Goal: Task Accomplishment & Management: Manage account settings

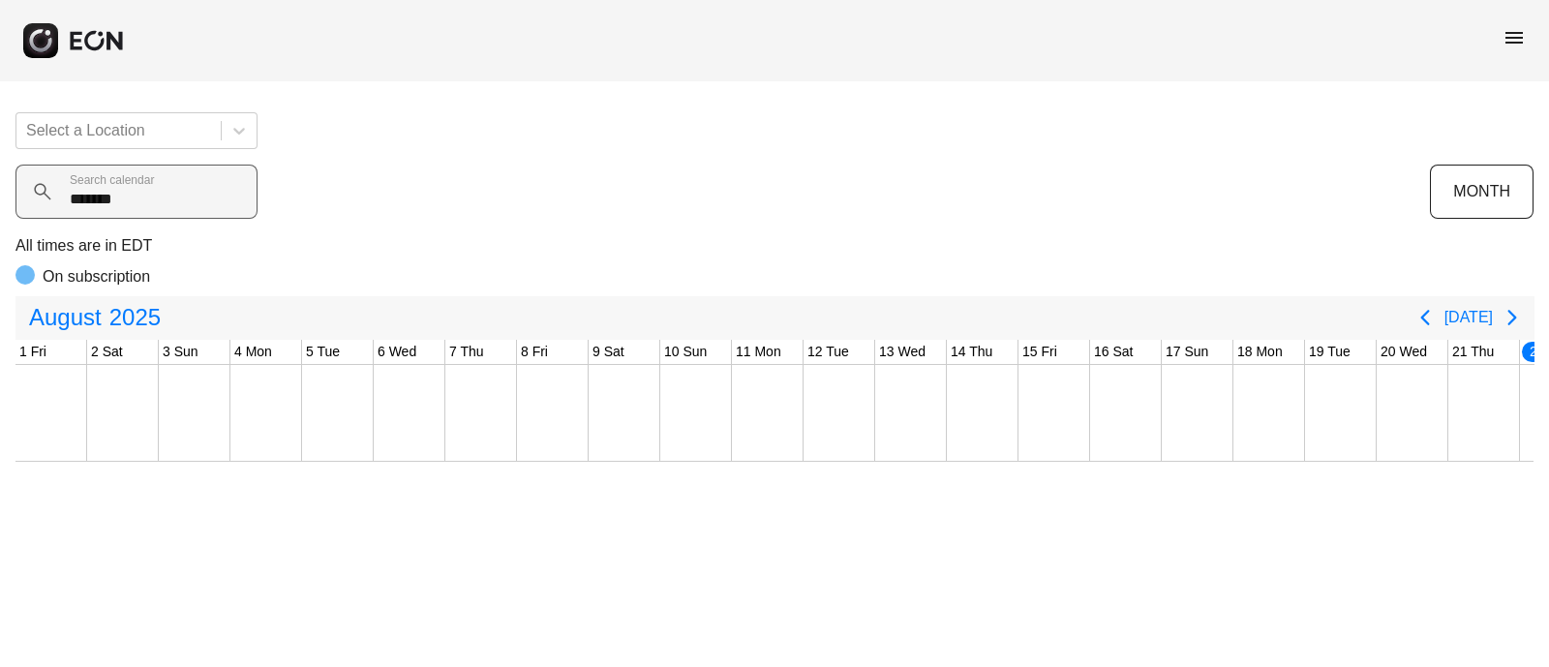
scroll to position [0, 702]
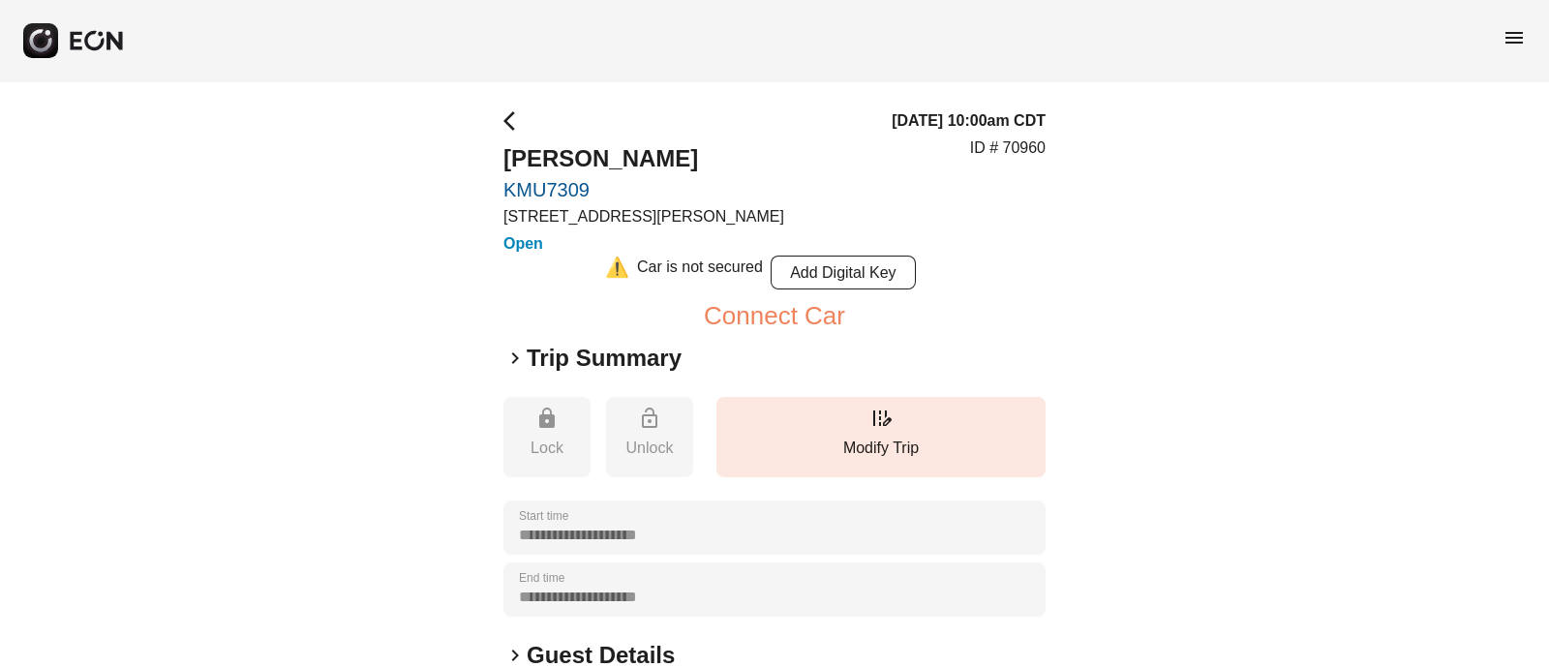
drag, startPoint x: 517, startPoint y: 535, endPoint x: 686, endPoint y: 529, distance: 168.6
click at [686, 530] on div "**********" at bounding box center [775, 528] width 542 height 54
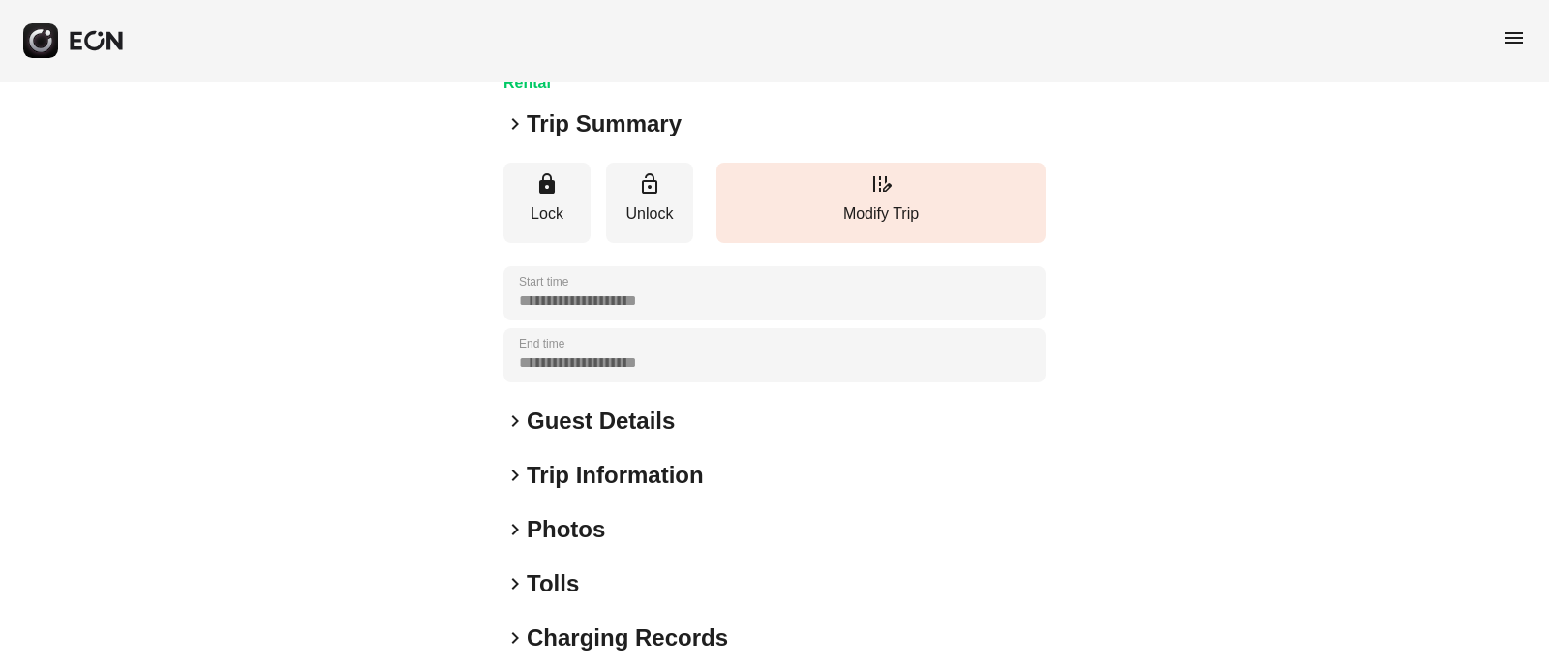
scroll to position [363, 0]
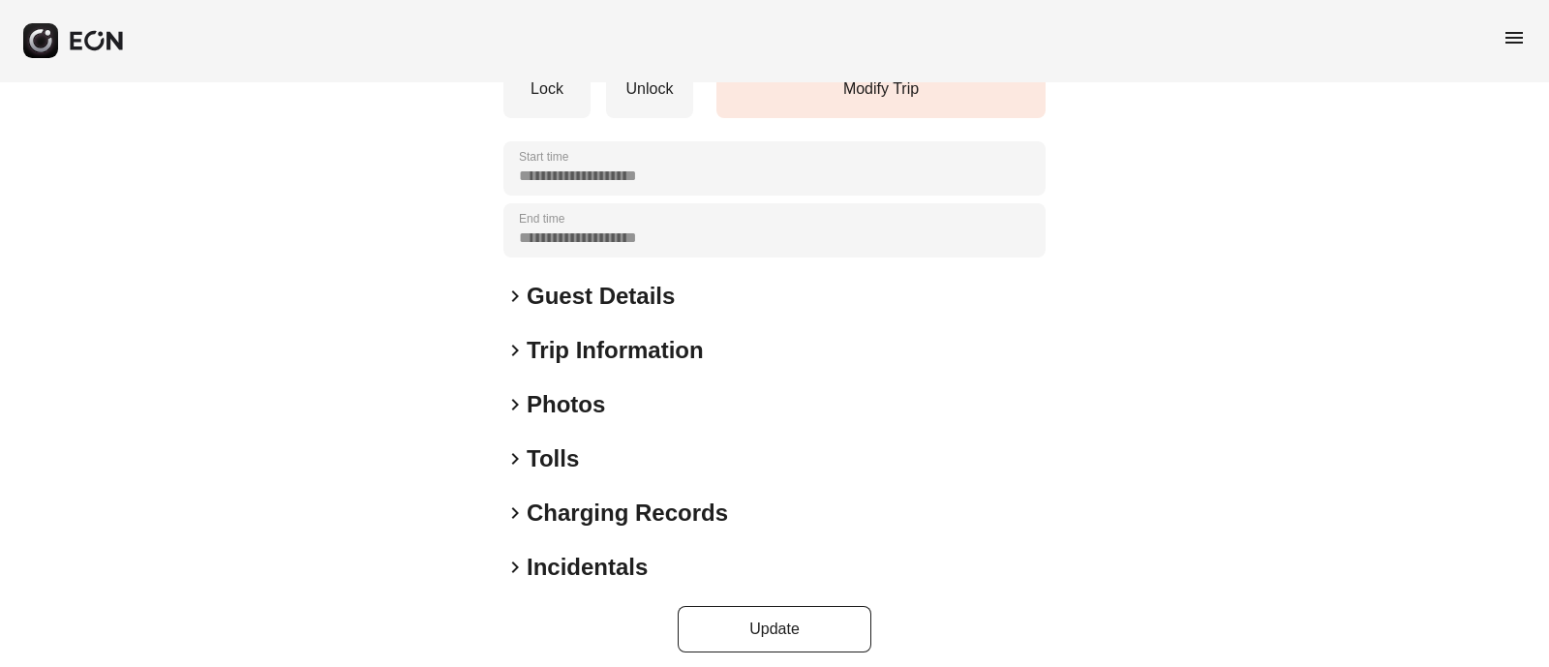
click at [504, 394] on div "**********" at bounding box center [774, 199] width 1549 height 963
click at [508, 397] on span "keyboard_arrow_right" at bounding box center [515, 404] width 23 height 23
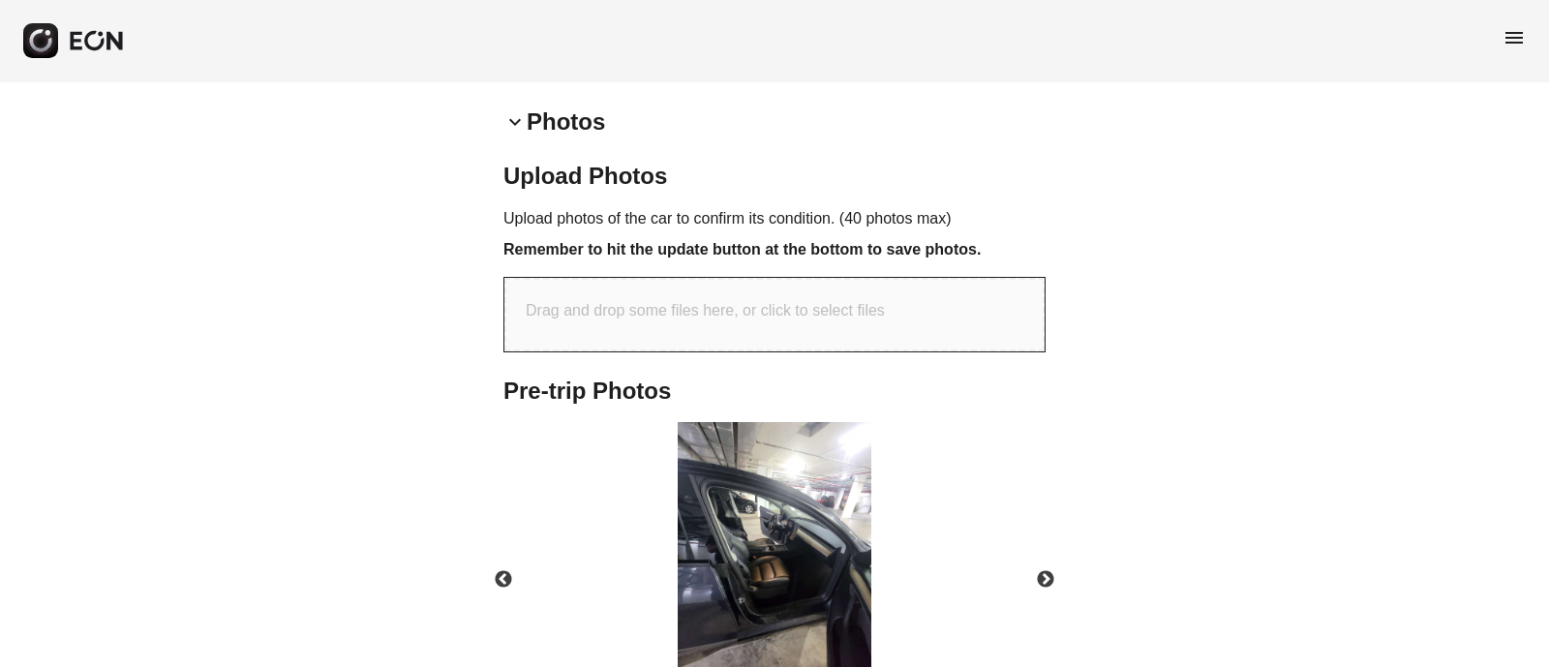
scroll to position [846, 0]
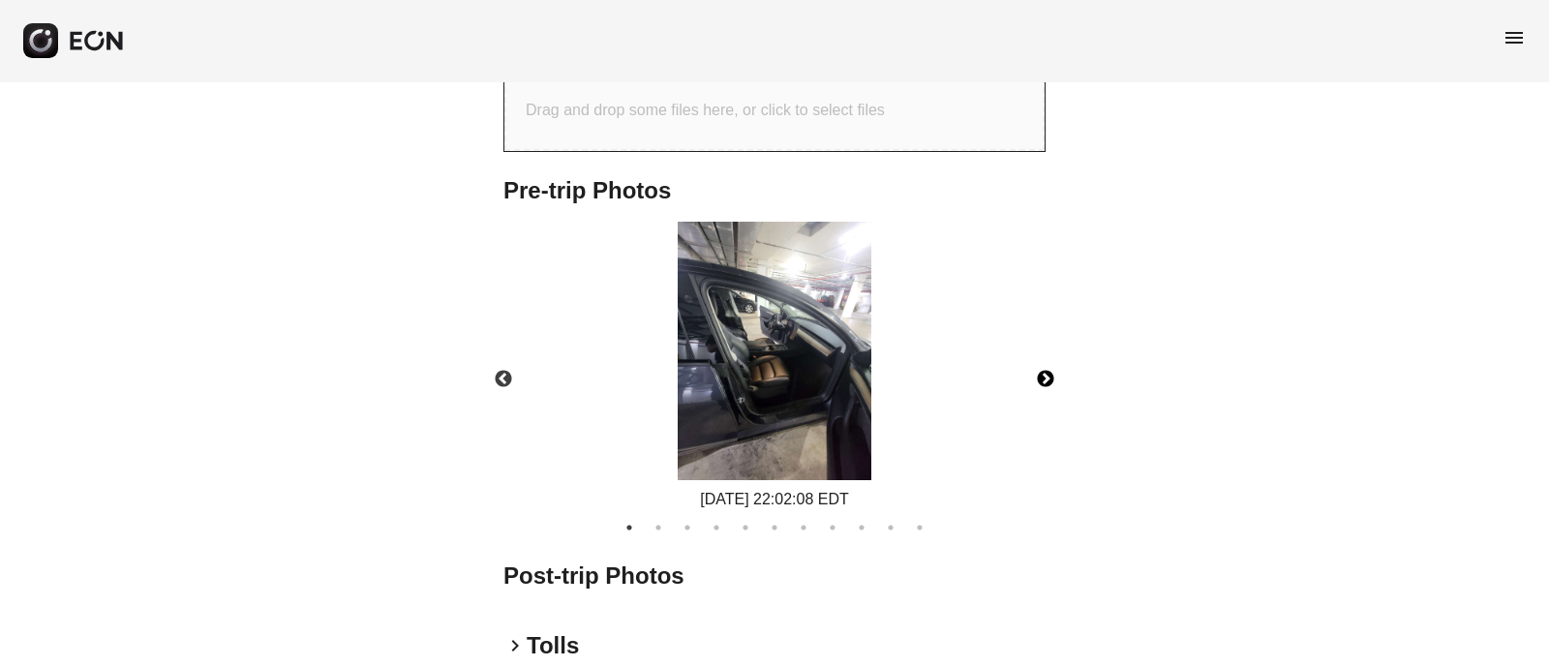
click at [1046, 370] on button "Next" at bounding box center [1046, 380] width 68 height 68
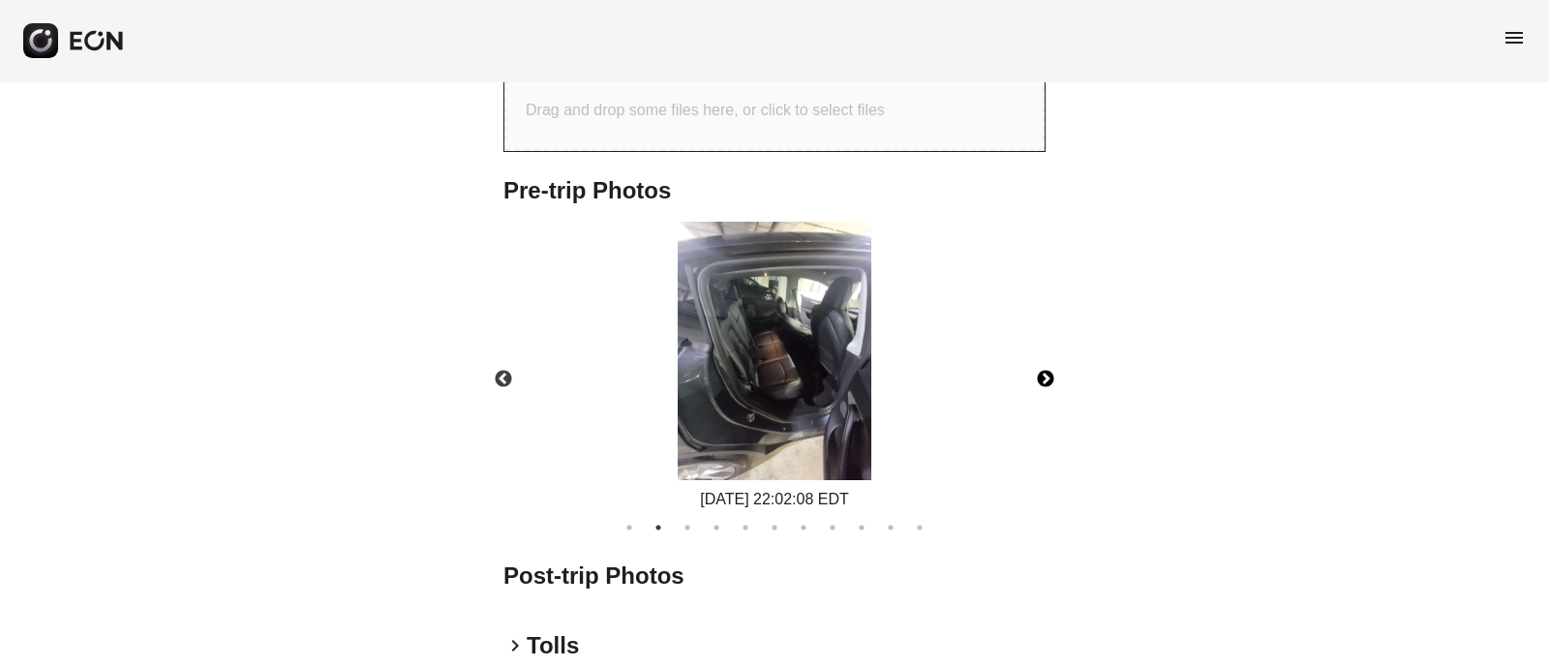
click at [1046, 370] on button "Next" at bounding box center [1046, 380] width 68 height 68
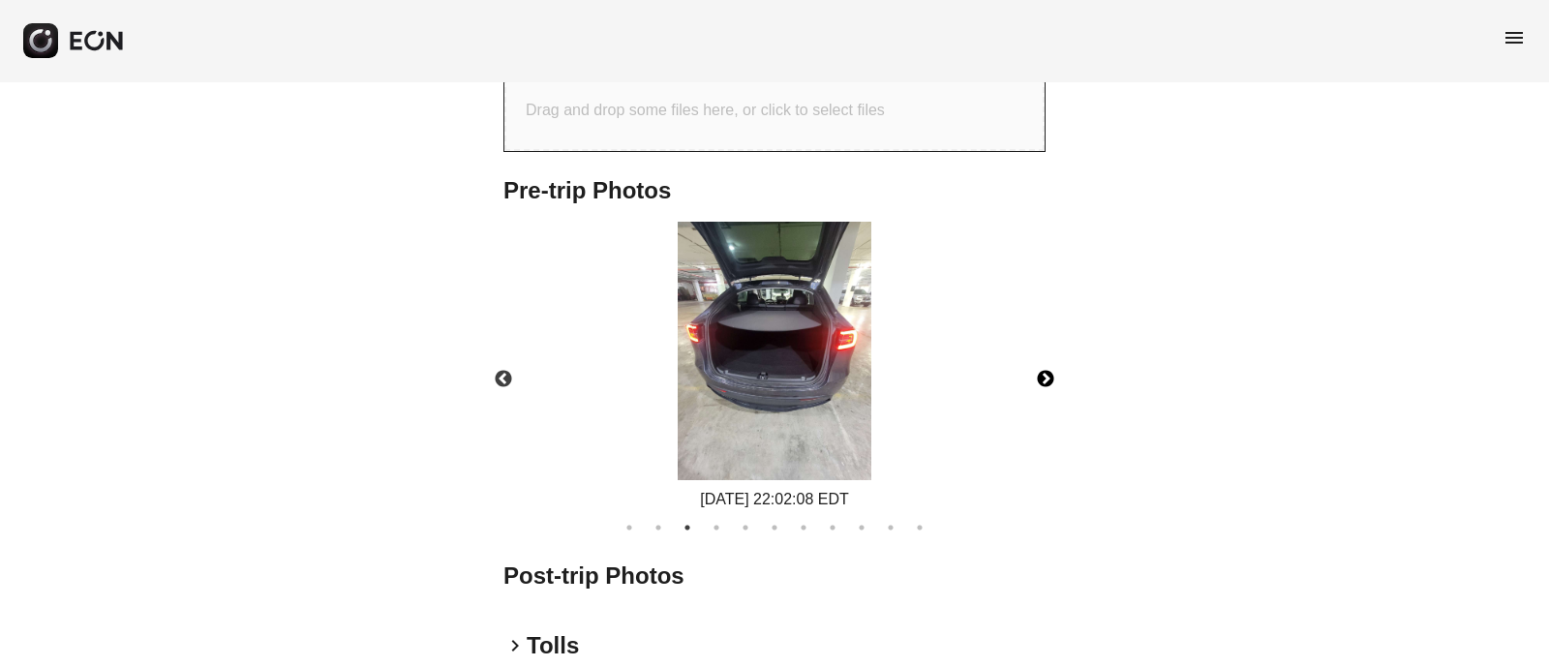
click at [1046, 371] on button "Next" at bounding box center [1046, 380] width 68 height 68
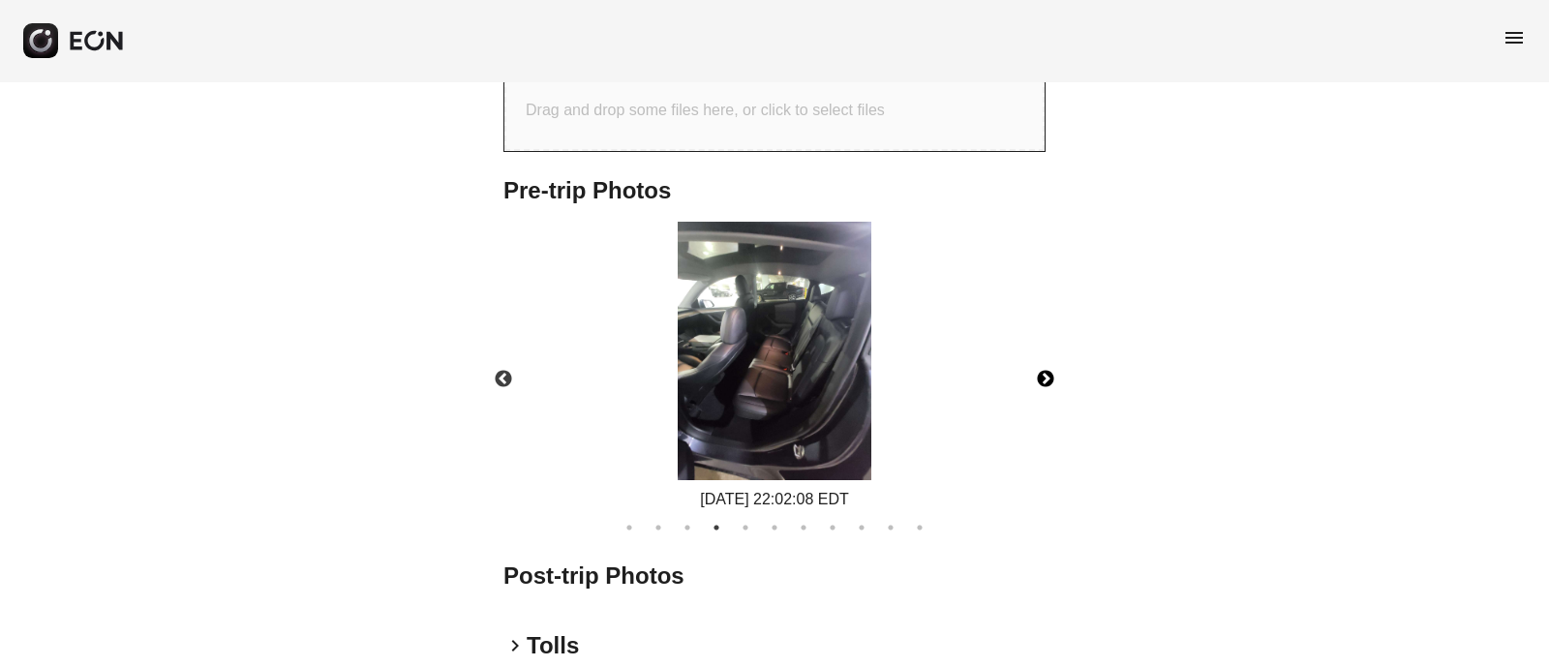
click at [1044, 367] on button "Next" at bounding box center [1046, 380] width 68 height 68
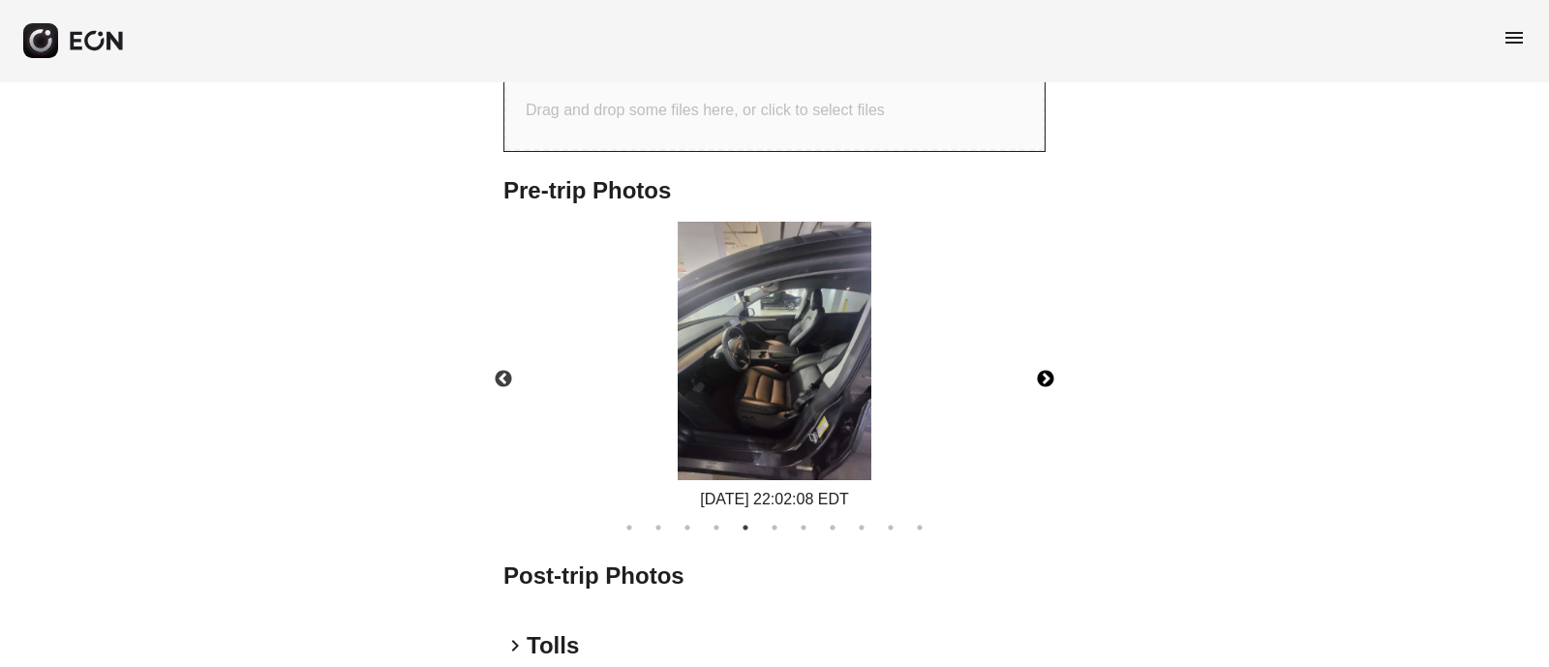
click at [1041, 372] on button "Next" at bounding box center [1046, 380] width 68 height 68
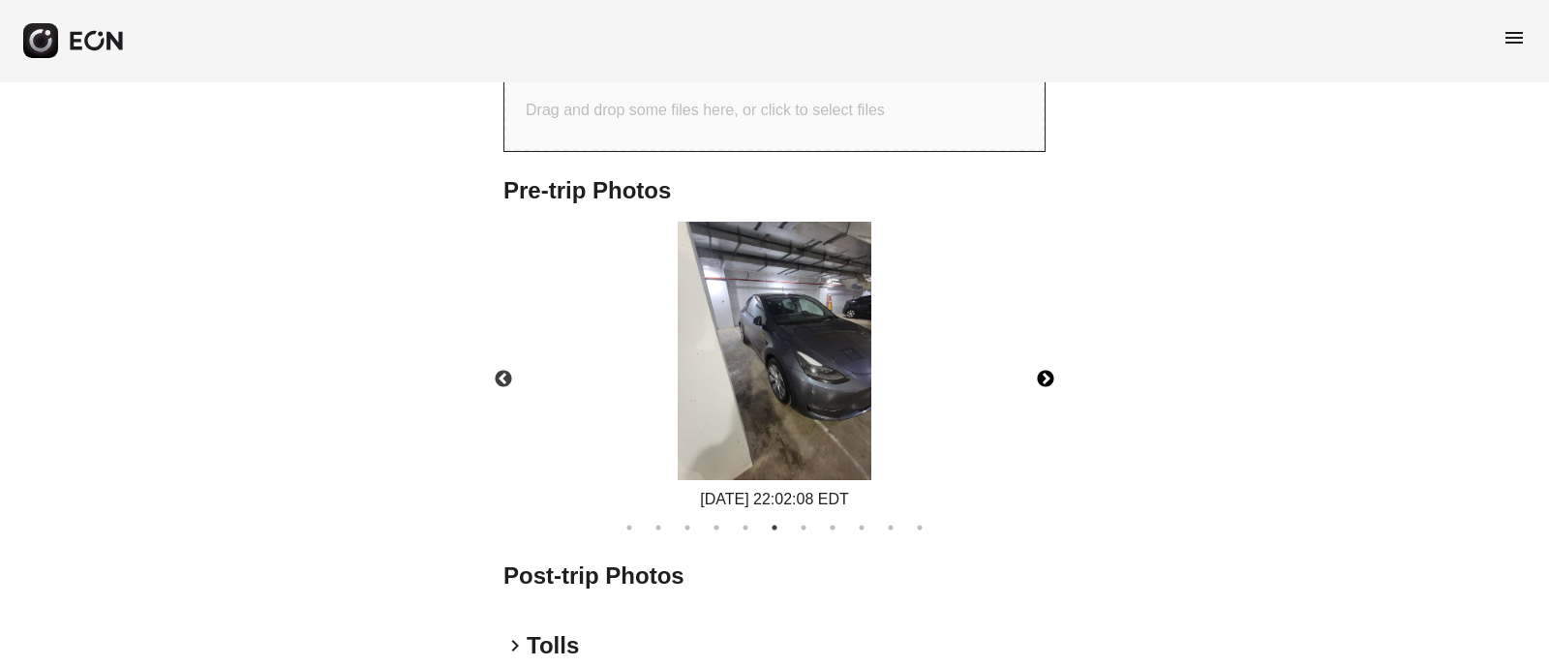
click at [1041, 373] on button "Next" at bounding box center [1046, 380] width 68 height 68
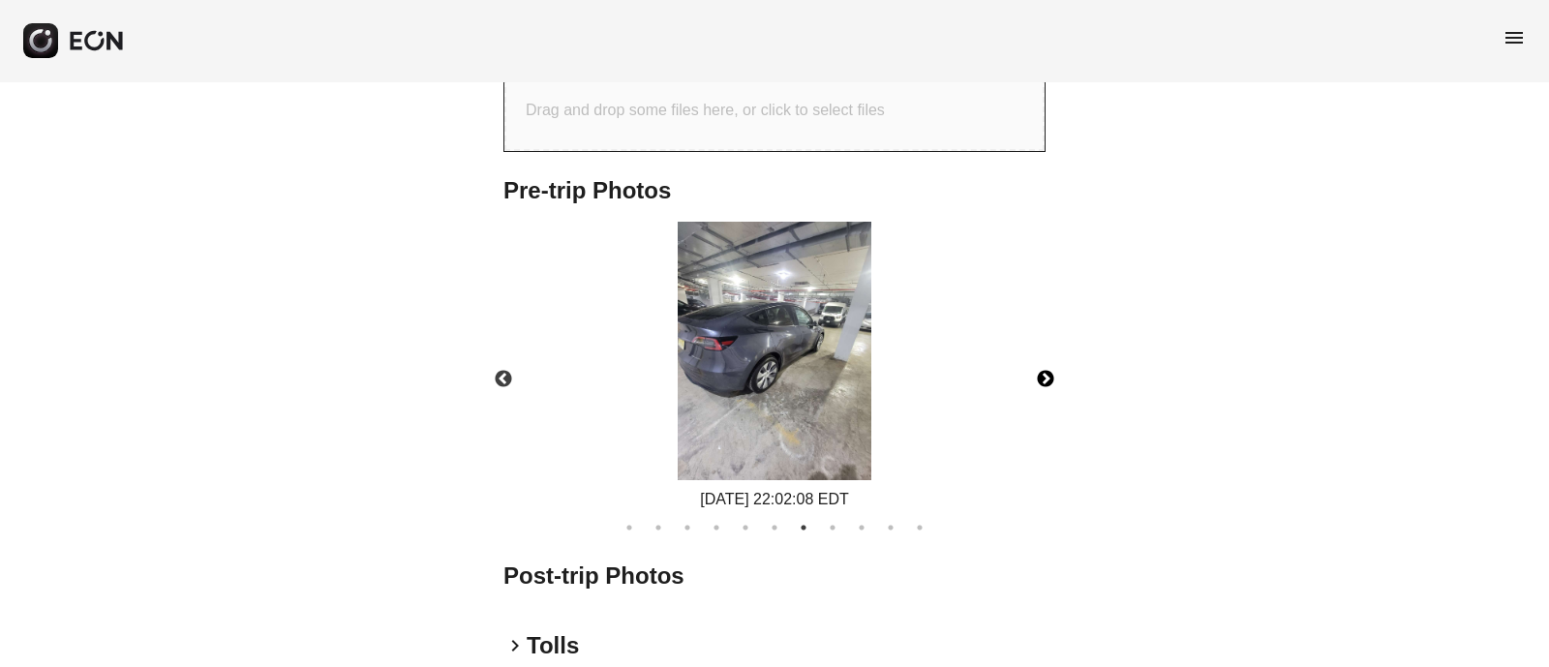
click at [1041, 373] on button "Next" at bounding box center [1046, 380] width 68 height 68
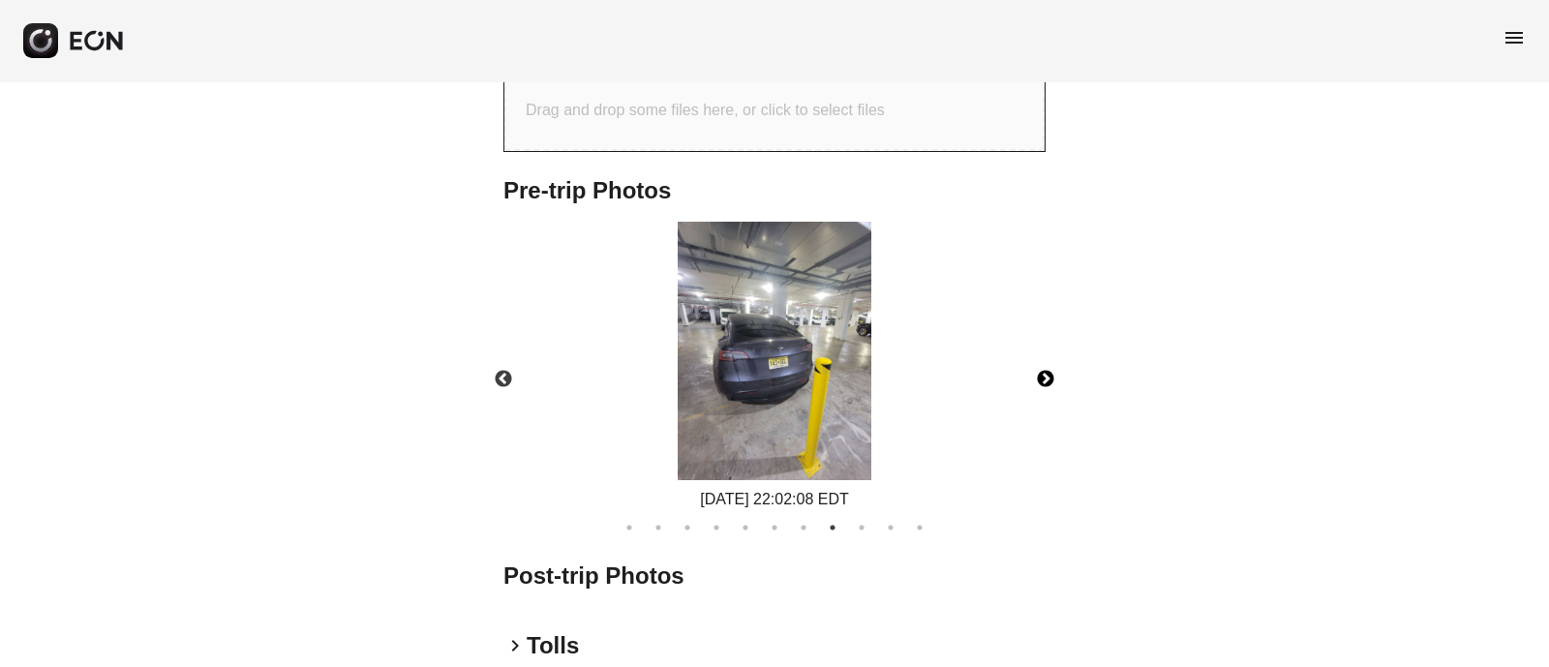
click at [1041, 373] on button "Next" at bounding box center [1046, 380] width 68 height 68
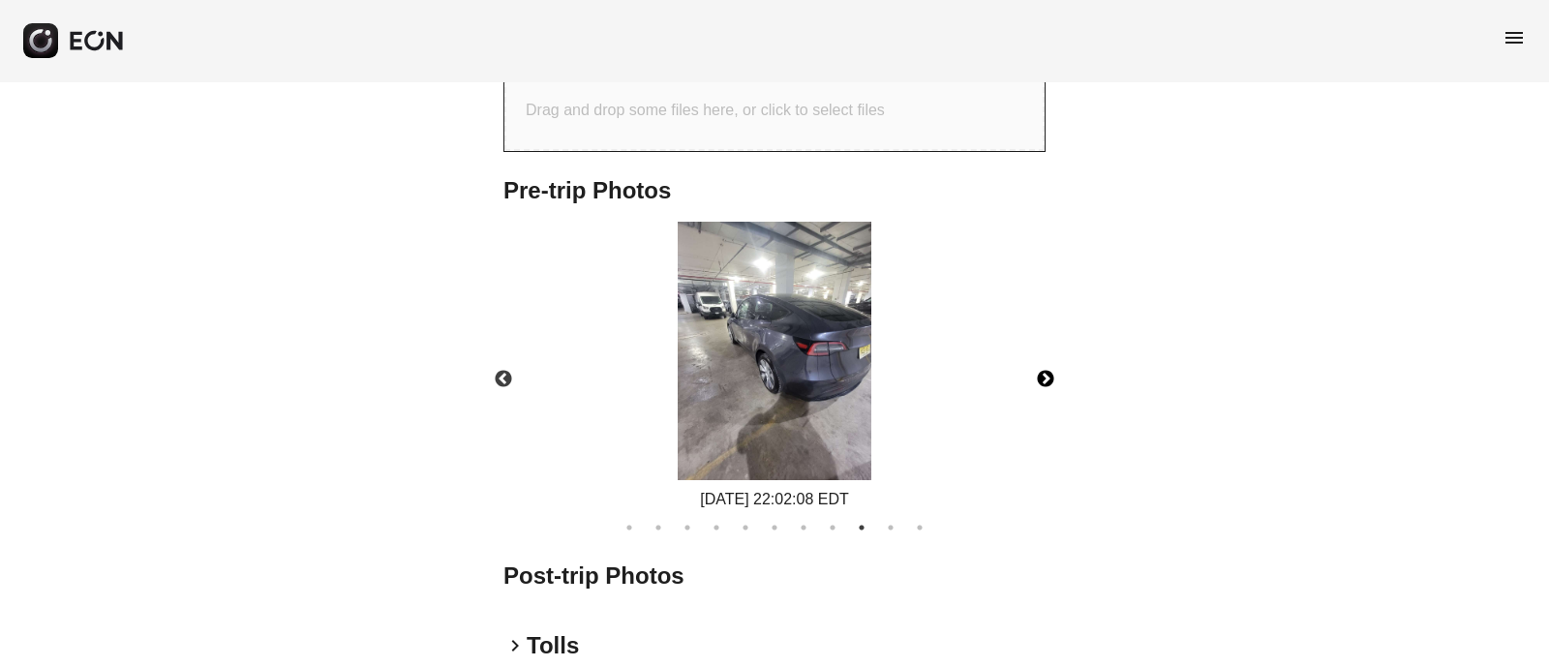
click at [1041, 373] on button "Next" at bounding box center [1046, 380] width 68 height 68
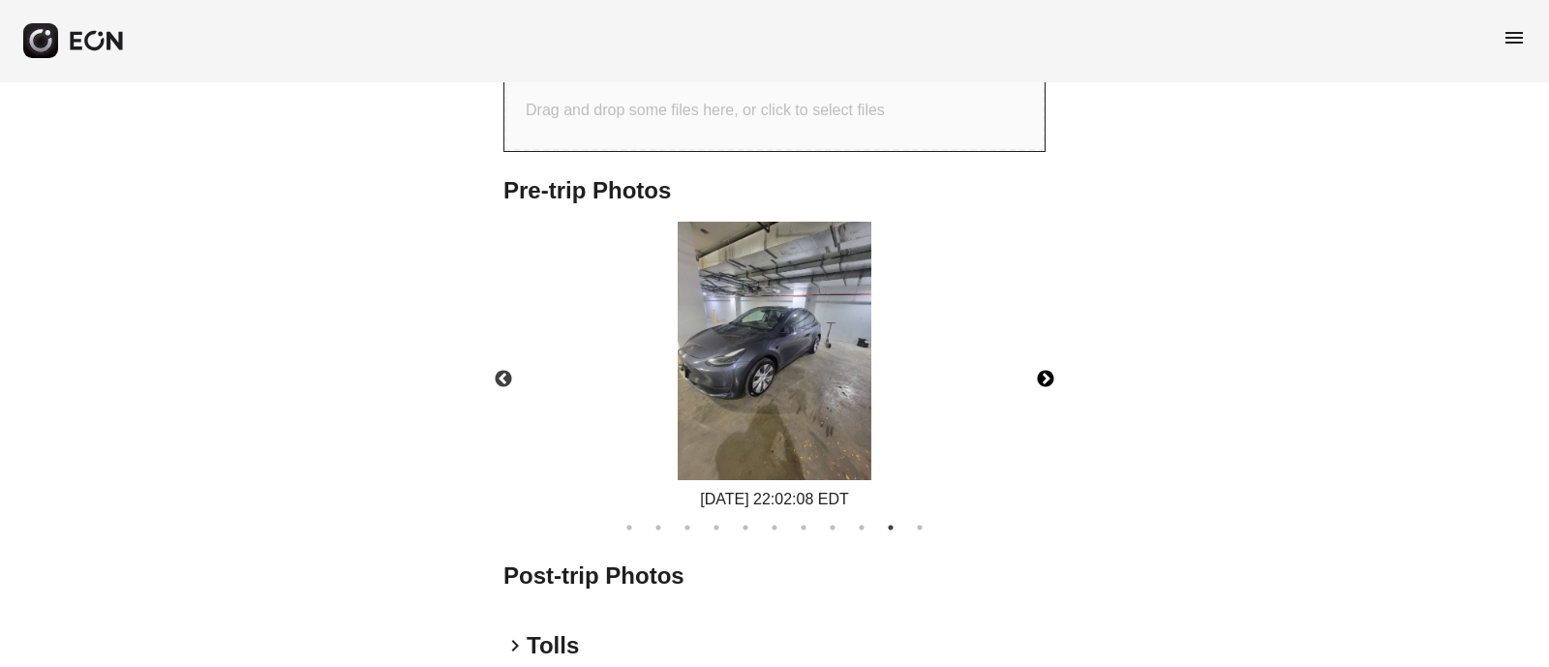
click at [1041, 373] on button "Next" at bounding box center [1046, 380] width 68 height 68
